Goal: Communication & Community: Share content

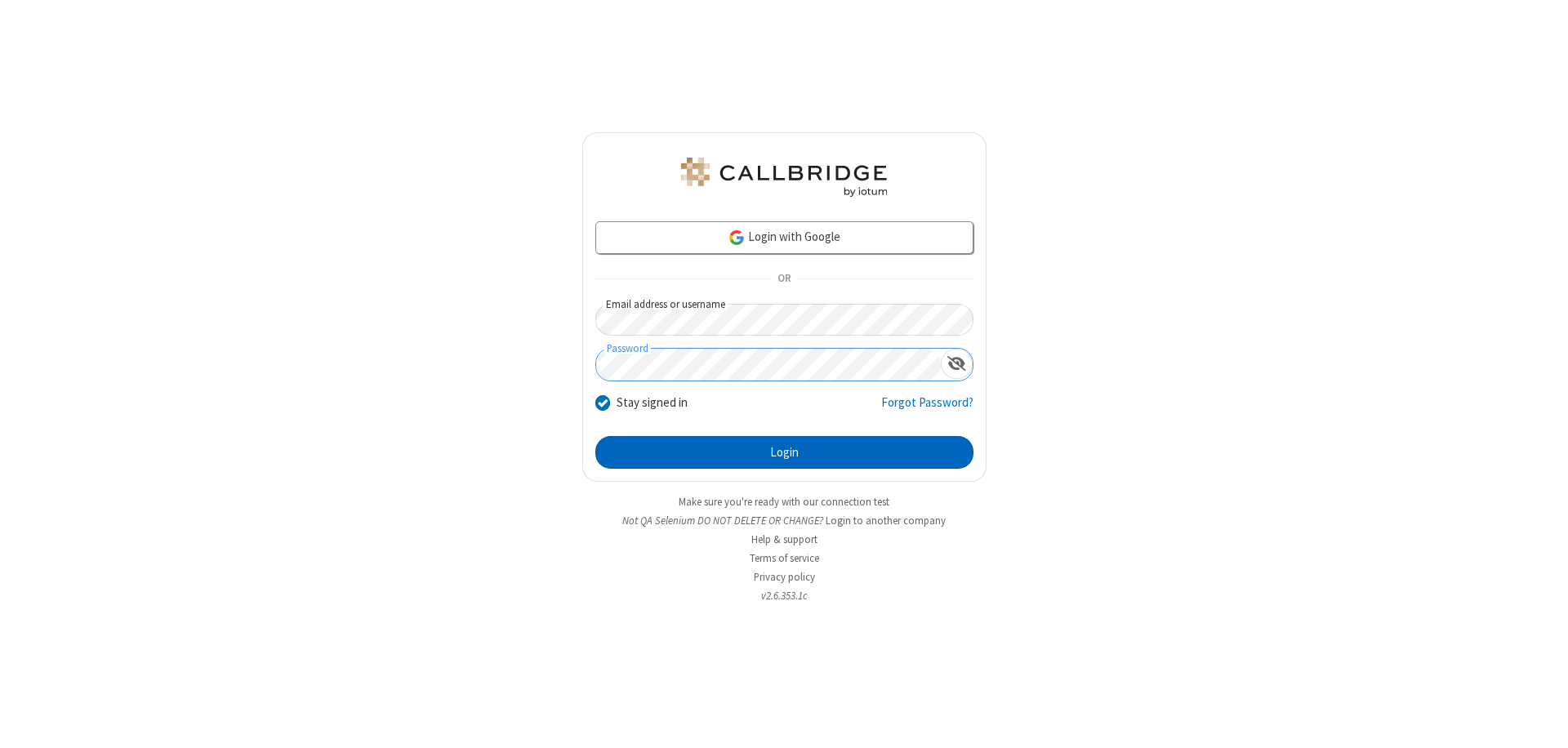
click at [784, 452] on button "Login" at bounding box center [784, 452] width 379 height 32
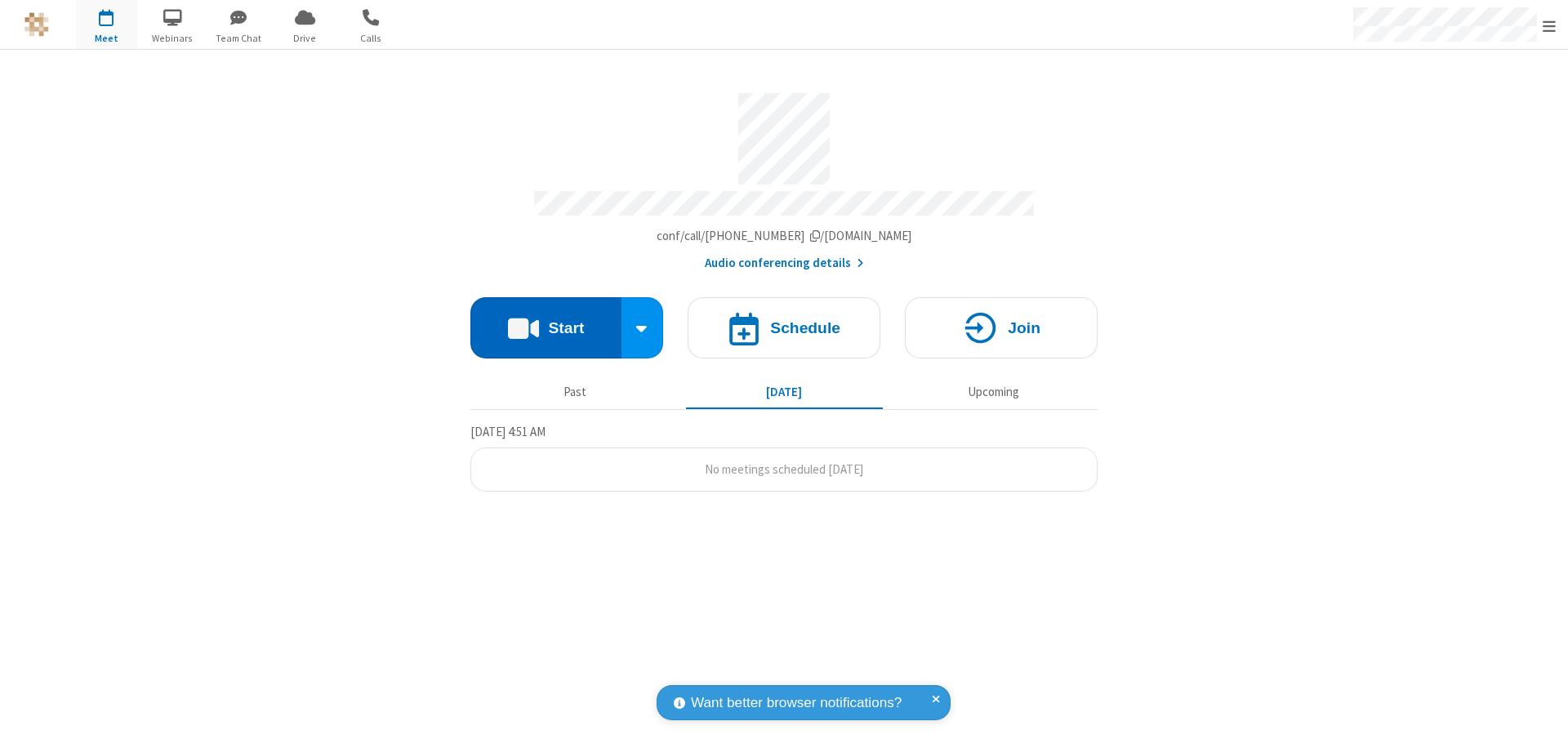
click at [545, 321] on button "Start" at bounding box center [546, 327] width 151 height 61
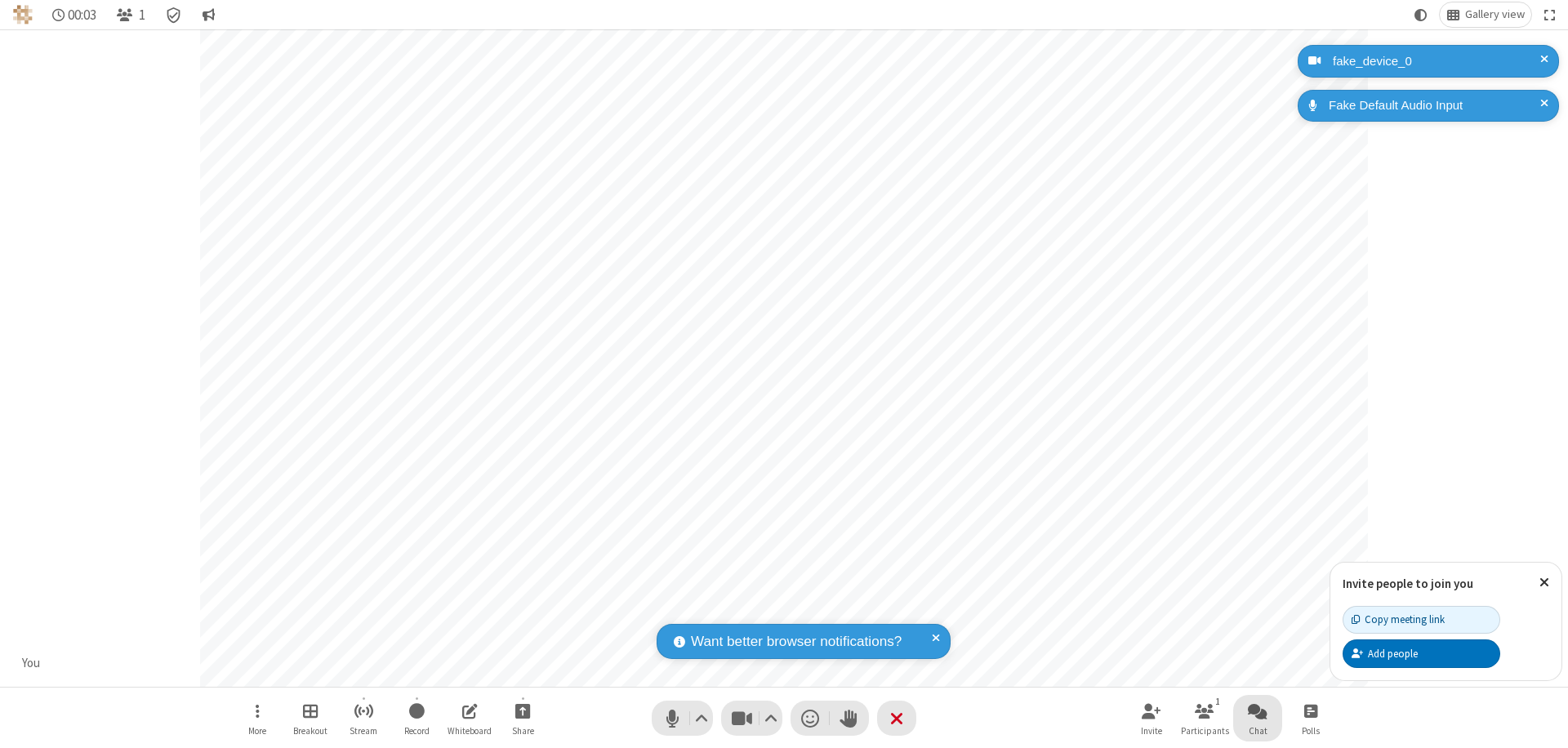
click at [1258, 711] on span "Open chat" at bounding box center [1258, 711] width 20 height 21
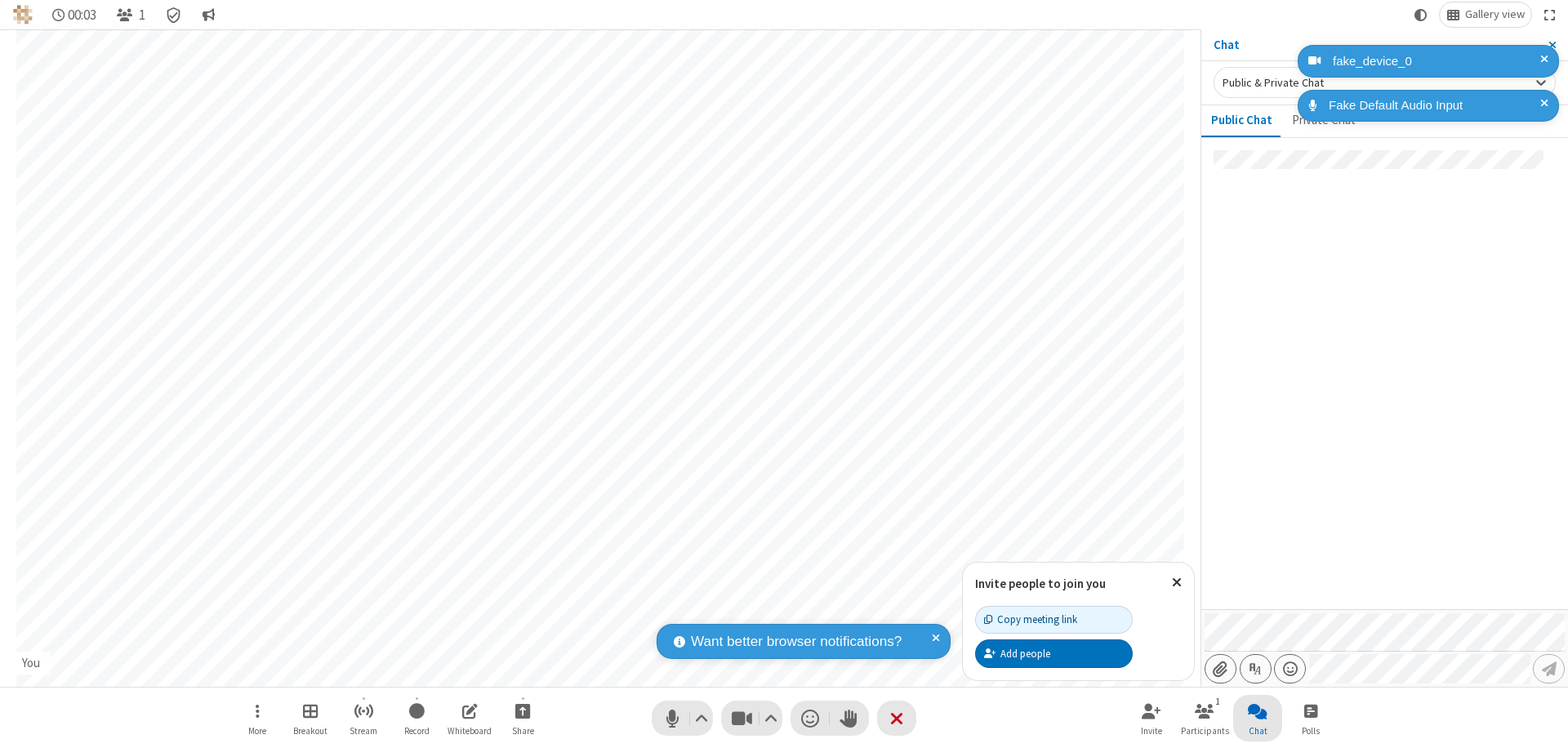
type input "C:\fakepath\doc_test.docx"
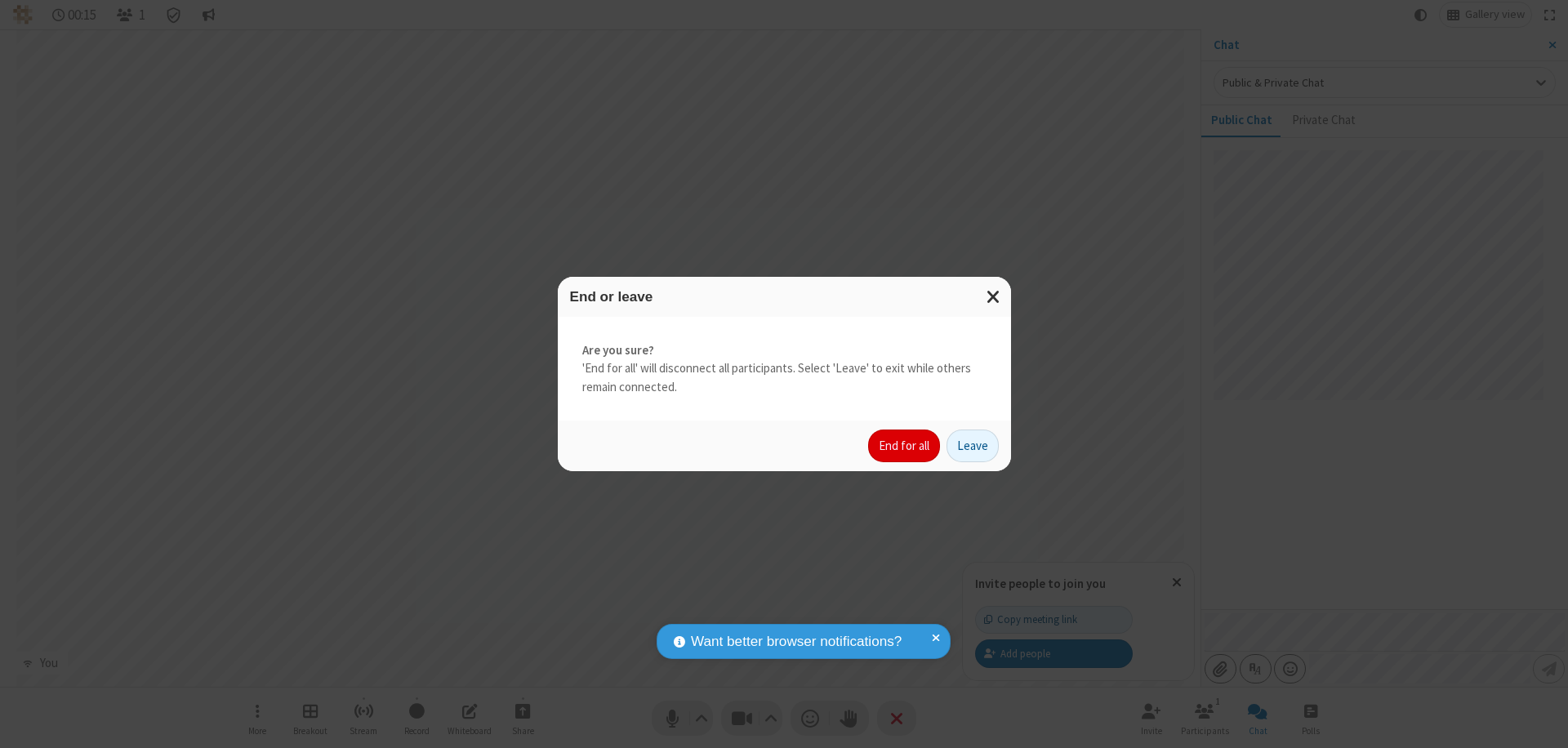
click at [905, 446] on button "End for all" at bounding box center [903, 445] width 72 height 32
